Goal: Information Seeking & Learning: Learn about a topic

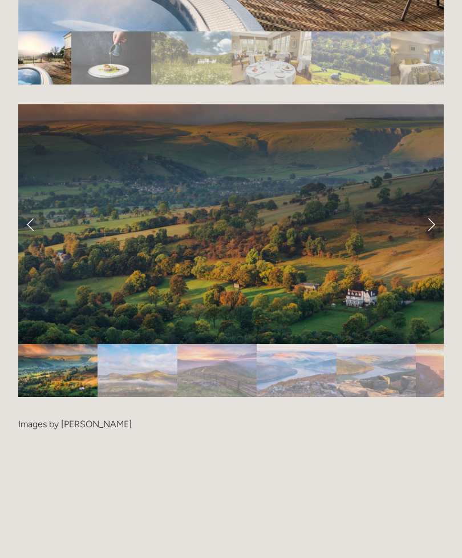
scroll to position [2255, 0]
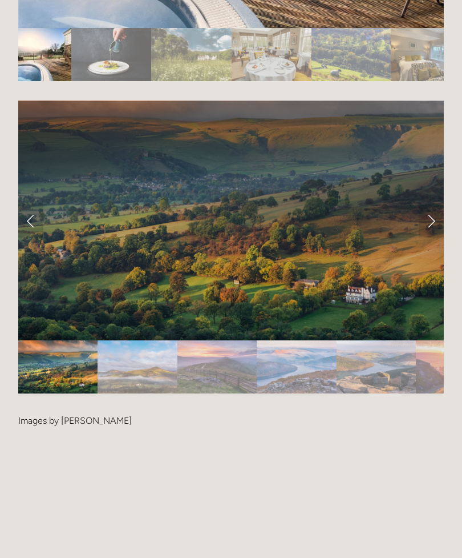
click at [433, 222] on link "Next Slide" at bounding box center [431, 220] width 25 height 34
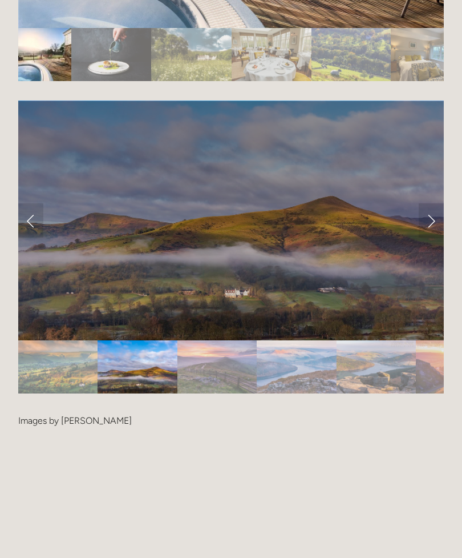
click at [431, 220] on link "Next Slide" at bounding box center [431, 220] width 25 height 34
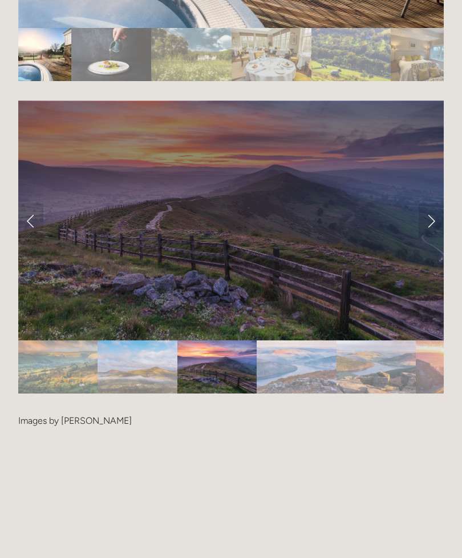
click at [432, 221] on link "Next Slide" at bounding box center [431, 220] width 25 height 34
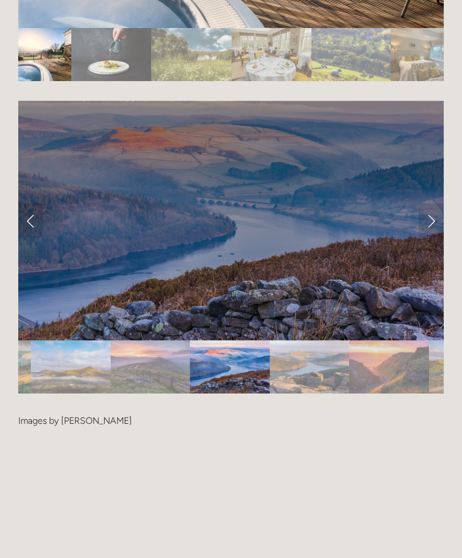
click at [432, 223] on link "Next Slide" at bounding box center [431, 220] width 25 height 34
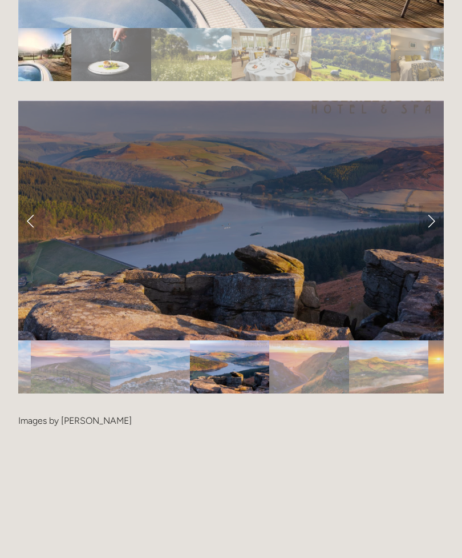
click at [431, 220] on link "Next Slide" at bounding box center [431, 220] width 25 height 34
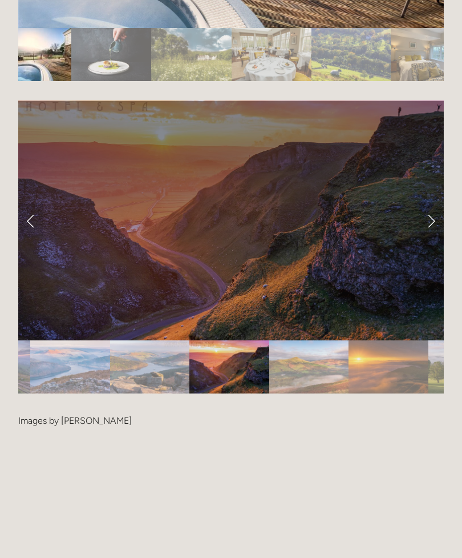
click at [432, 223] on link "Next Slide" at bounding box center [431, 220] width 25 height 34
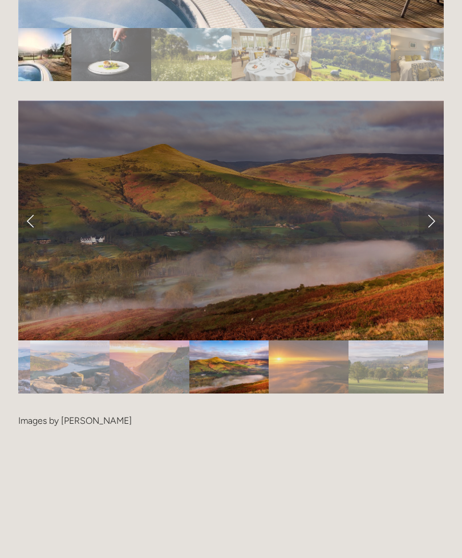
click at [433, 226] on link "Next Slide" at bounding box center [431, 220] width 25 height 34
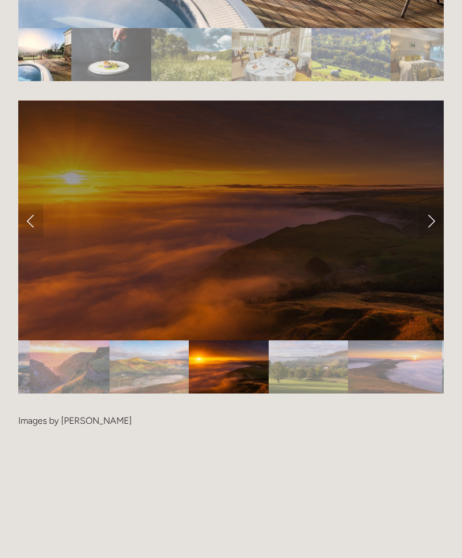
click at [433, 220] on link "Next Slide" at bounding box center [431, 220] width 25 height 34
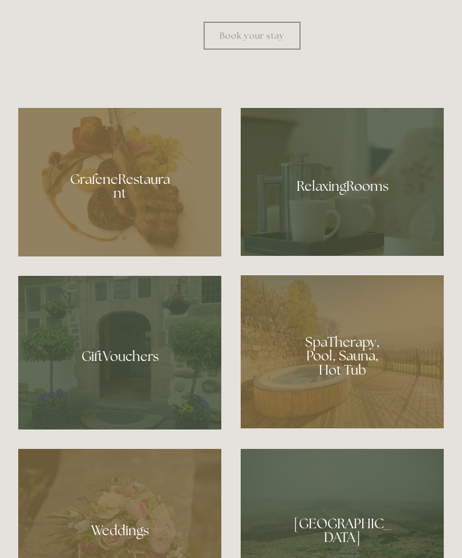
scroll to position [743, 0]
click at [159, 256] on div at bounding box center [119, 182] width 203 height 148
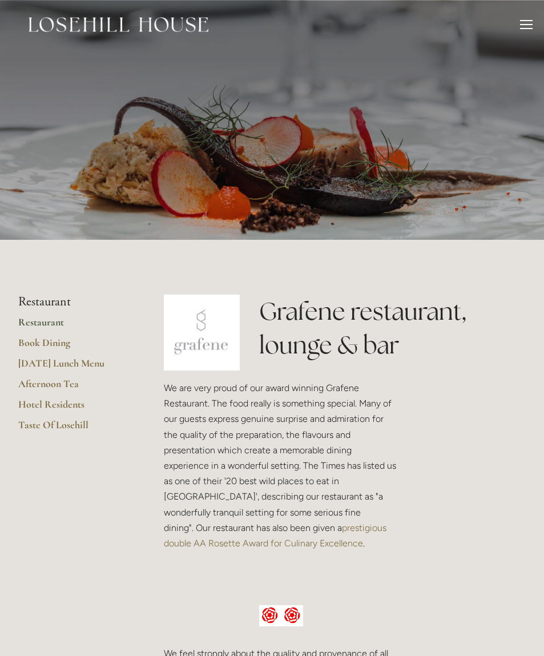
click at [511, 28] on div at bounding box center [526, 28] width 13 height 1
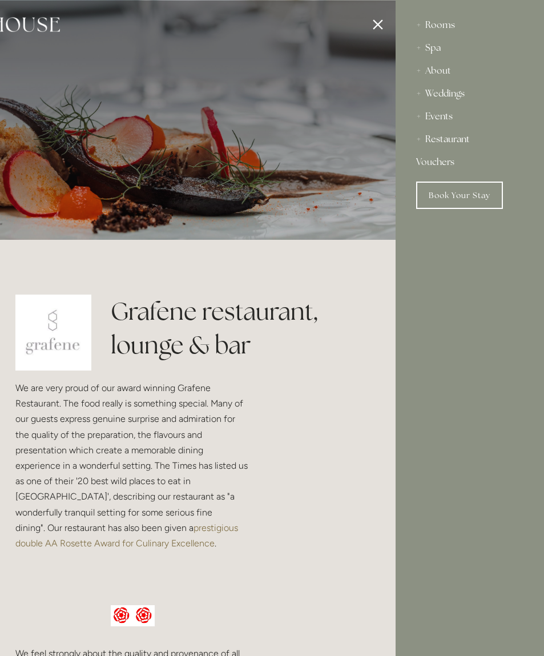
click at [442, 27] on div "Rooms" at bounding box center [469, 25] width 107 height 23
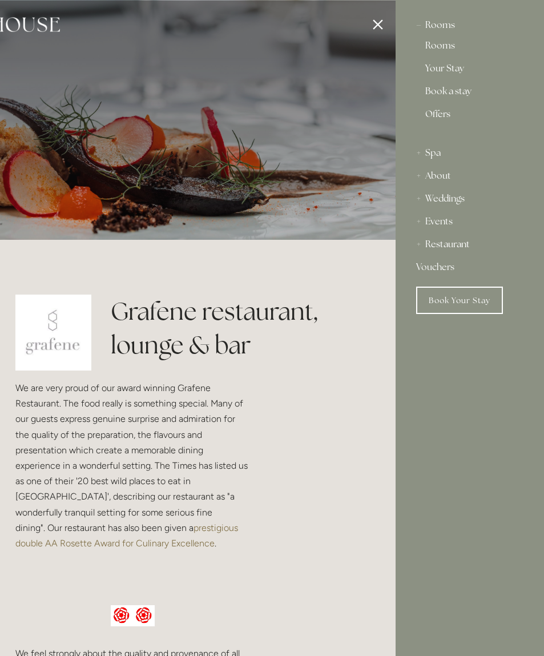
click at [437, 111] on link "Offers" at bounding box center [469, 119] width 89 height 18
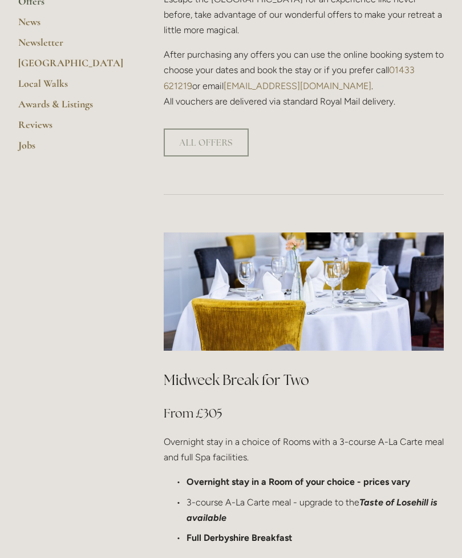
scroll to position [382, 0]
click at [215, 128] on link "ALL OFFERS" at bounding box center [206, 142] width 85 height 28
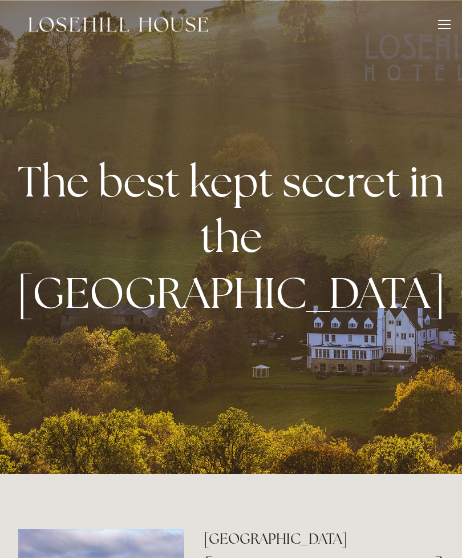
click at [443, 23] on div at bounding box center [444, 26] width 13 height 13
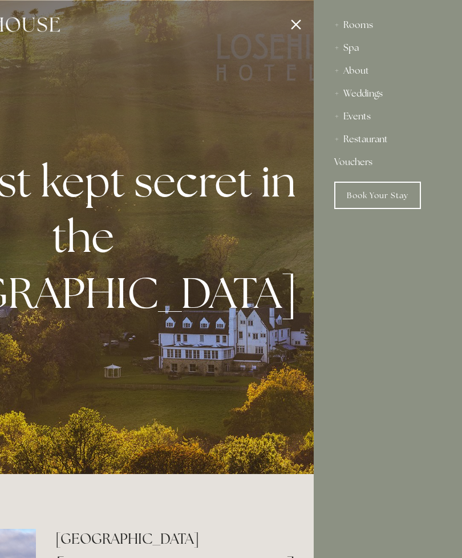
click at [359, 70] on div "About" at bounding box center [387, 70] width 107 height 23
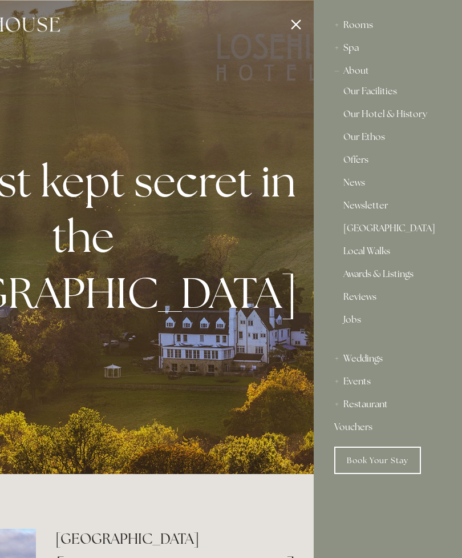
click at [358, 26] on div "Rooms" at bounding box center [387, 25] width 107 height 23
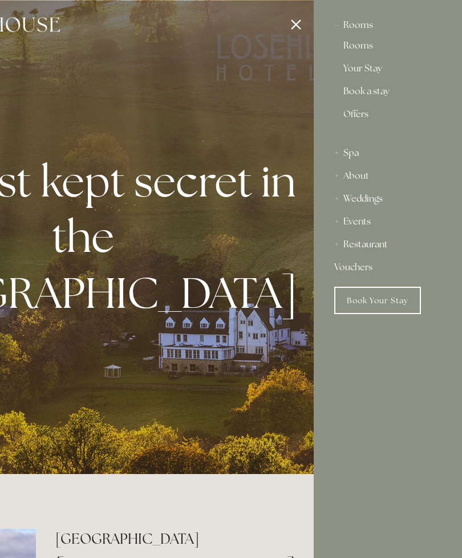
click at [360, 46] on link "Rooms" at bounding box center [388, 48] width 89 height 14
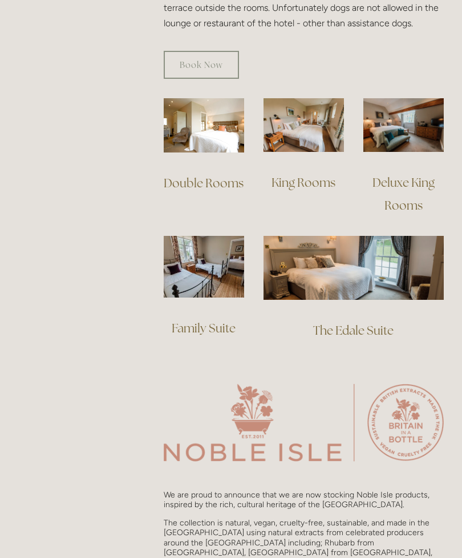
scroll to position [835, 0]
click at [308, 116] on img at bounding box center [304, 125] width 80 height 54
